Goal: Transaction & Acquisition: Obtain resource

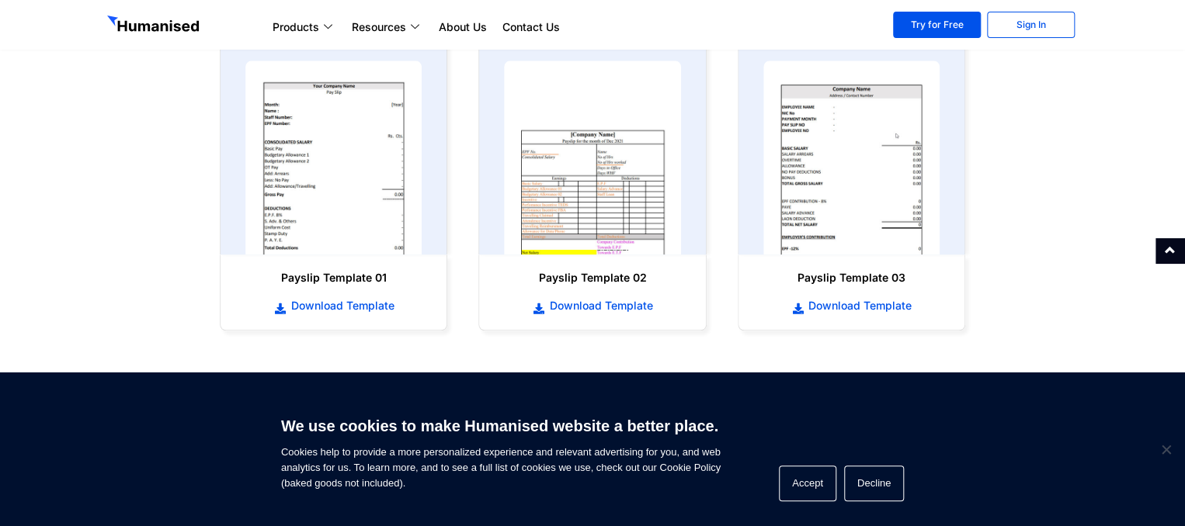
scroll to position [714, 0]
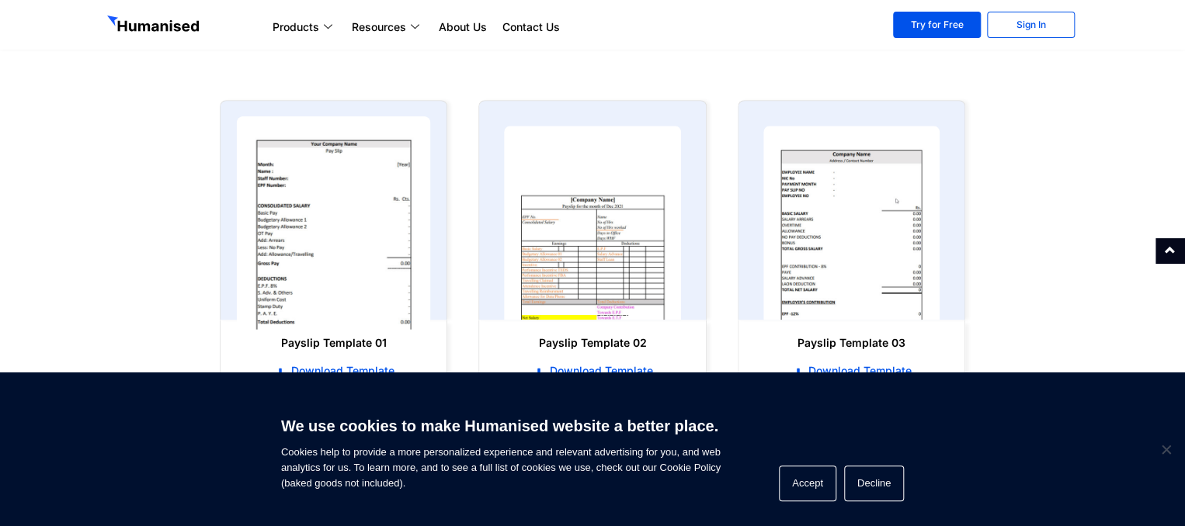
click at [315, 193] on img at bounding box center [334, 223] width 194 height 214
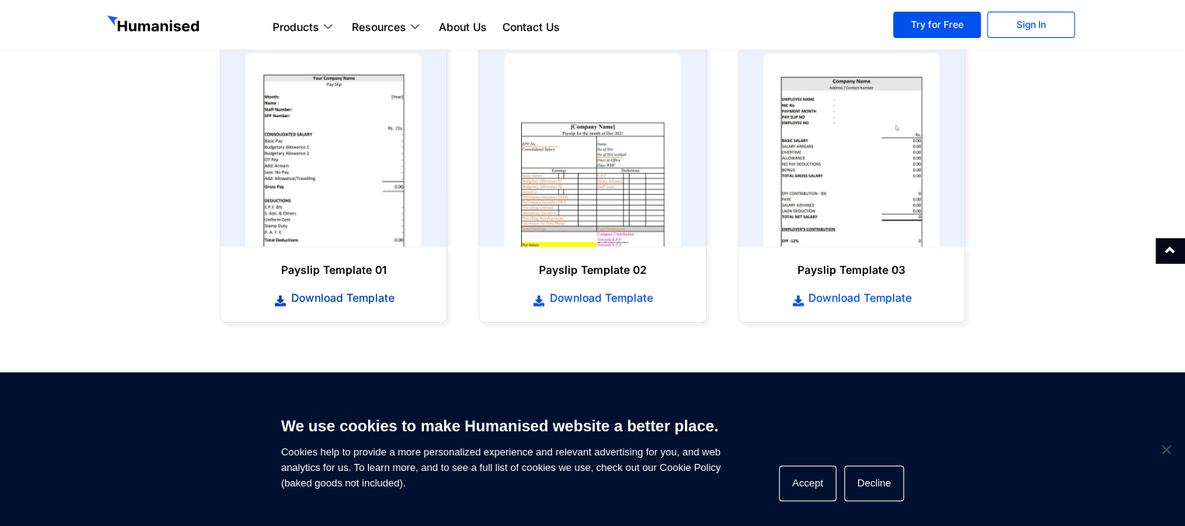
click at [316, 296] on span "Download Template" at bounding box center [340, 298] width 107 height 16
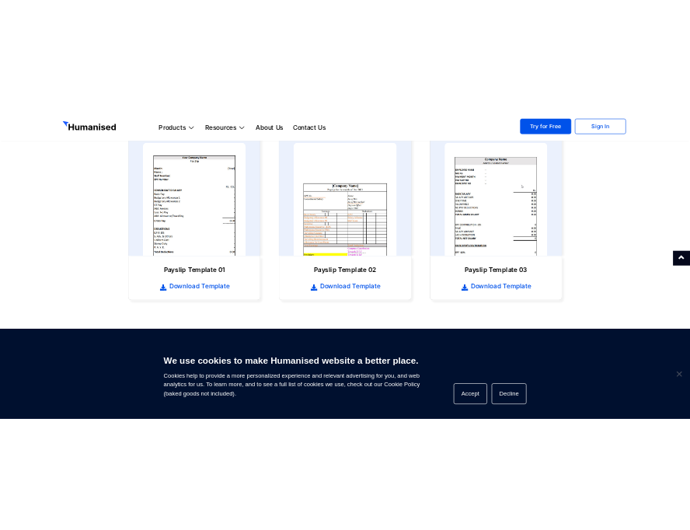
scroll to position [792, 0]
